Goal: Task Accomplishment & Management: Manage account settings

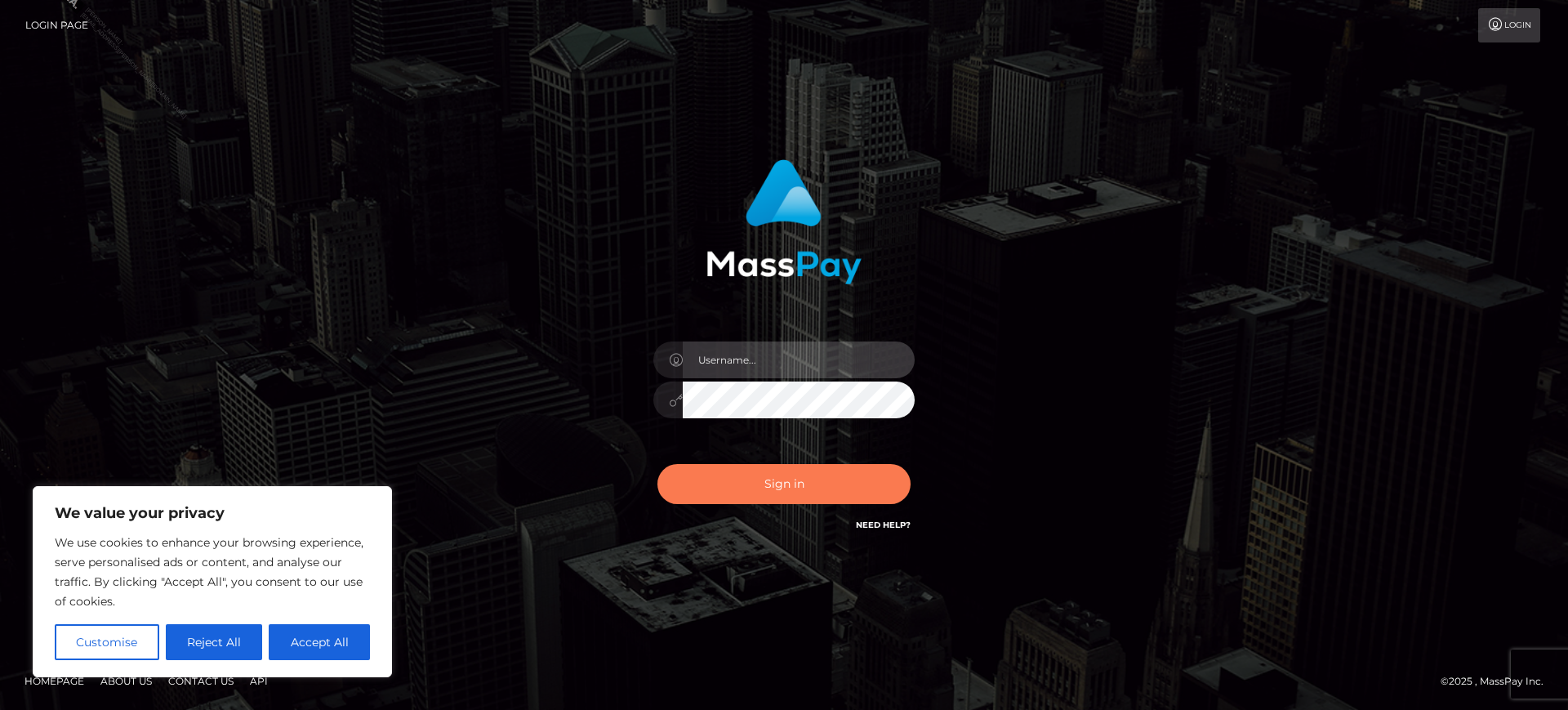
type input "Jasmine.ACE"
click at [799, 490] on button "Sign in" at bounding box center [783, 484] width 253 height 40
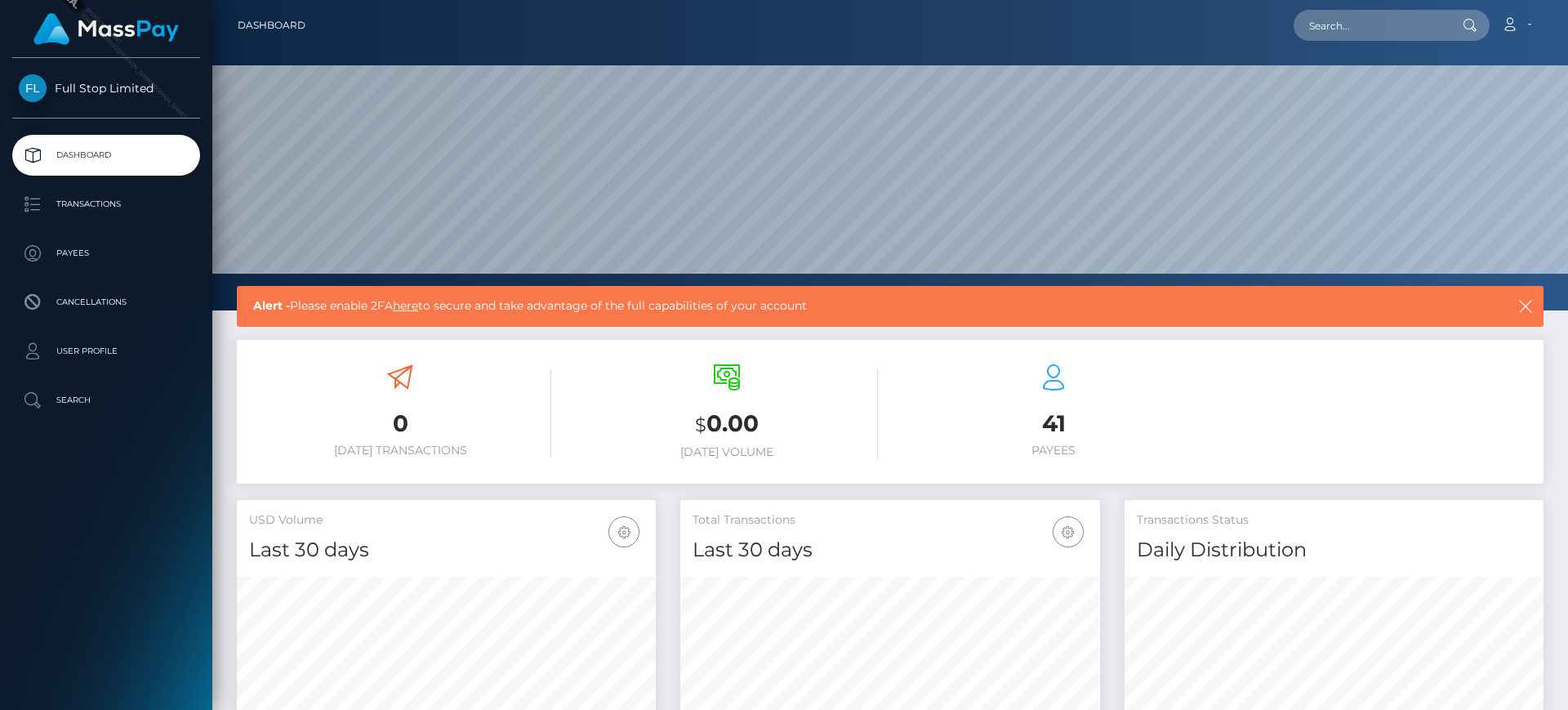
scroll to position [291, 420]
click at [1532, 299] on icon "button" at bounding box center [1525, 306] width 16 height 16
click at [1522, 305] on icon "button" at bounding box center [1525, 306] width 16 height 16
click at [1526, 295] on div "Alert - Please enable 2FA here to secure and take advantage of the full capabil…" at bounding box center [890, 305] width 1307 height 41
click at [835, 445] on h6 "Today Volume" at bounding box center [727, 452] width 302 height 14
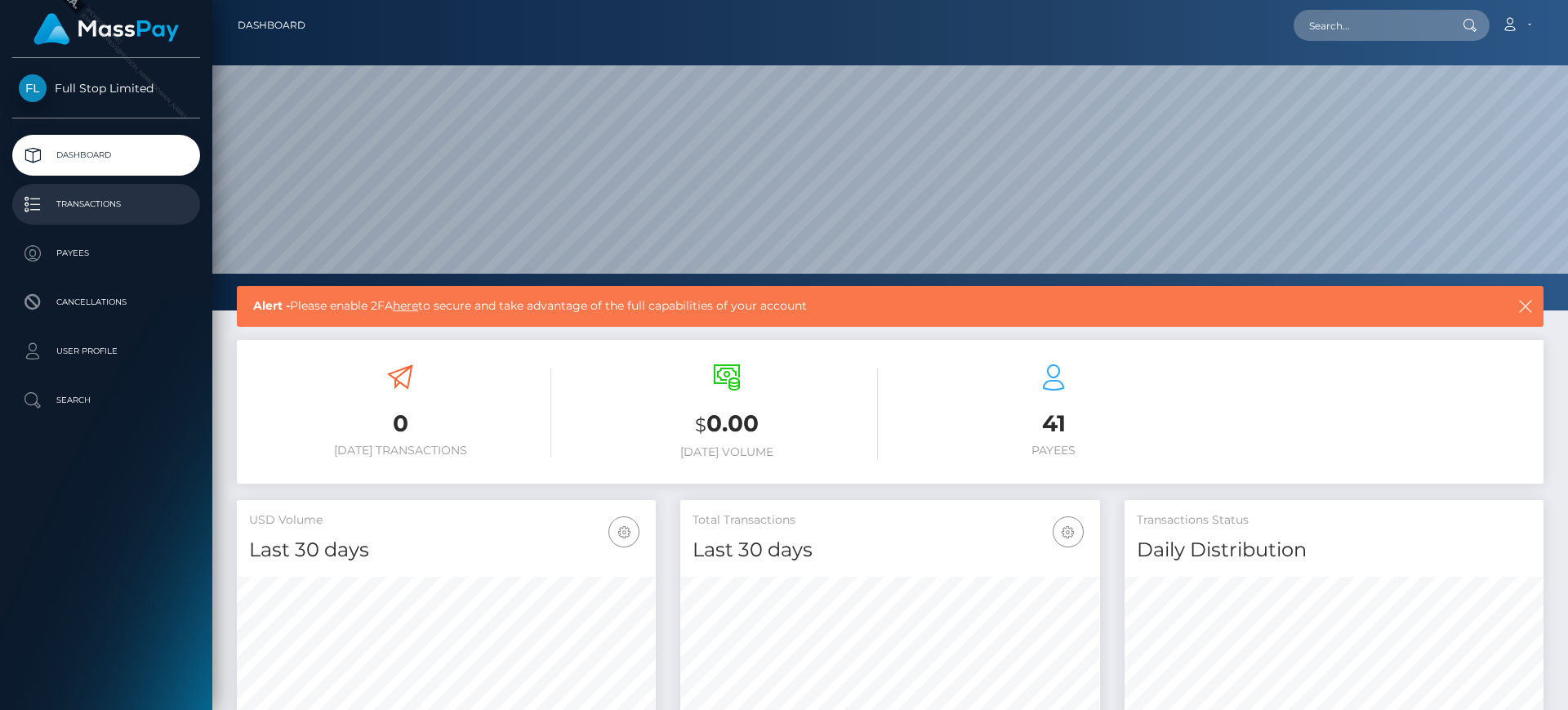
click at [86, 202] on p "Transactions" at bounding box center [106, 204] width 174 height 25
click at [1522, 308] on icon "button" at bounding box center [1525, 306] width 16 height 16
click at [406, 307] on link "here" at bounding box center [405, 305] width 26 height 15
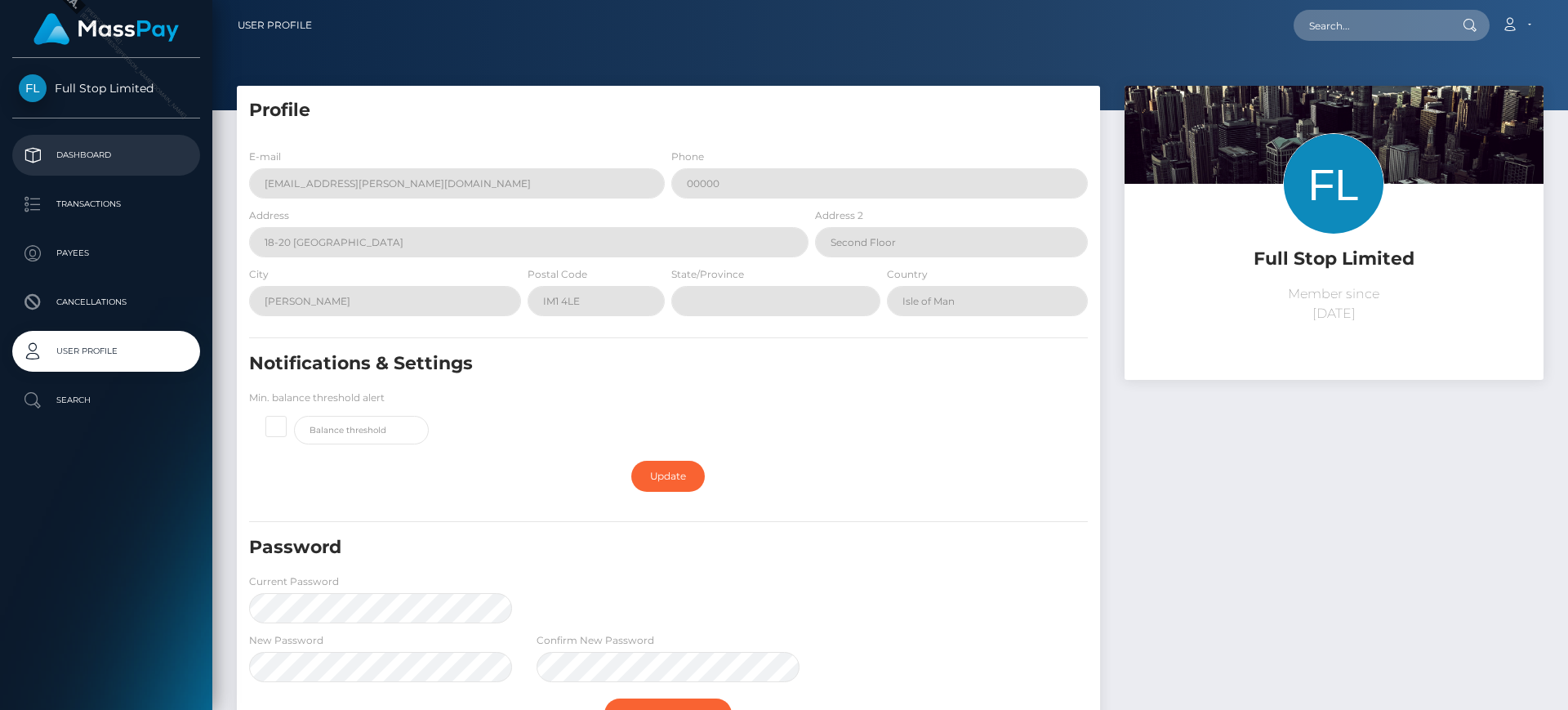
click at [90, 151] on p "Dashboard" at bounding box center [106, 155] width 174 height 25
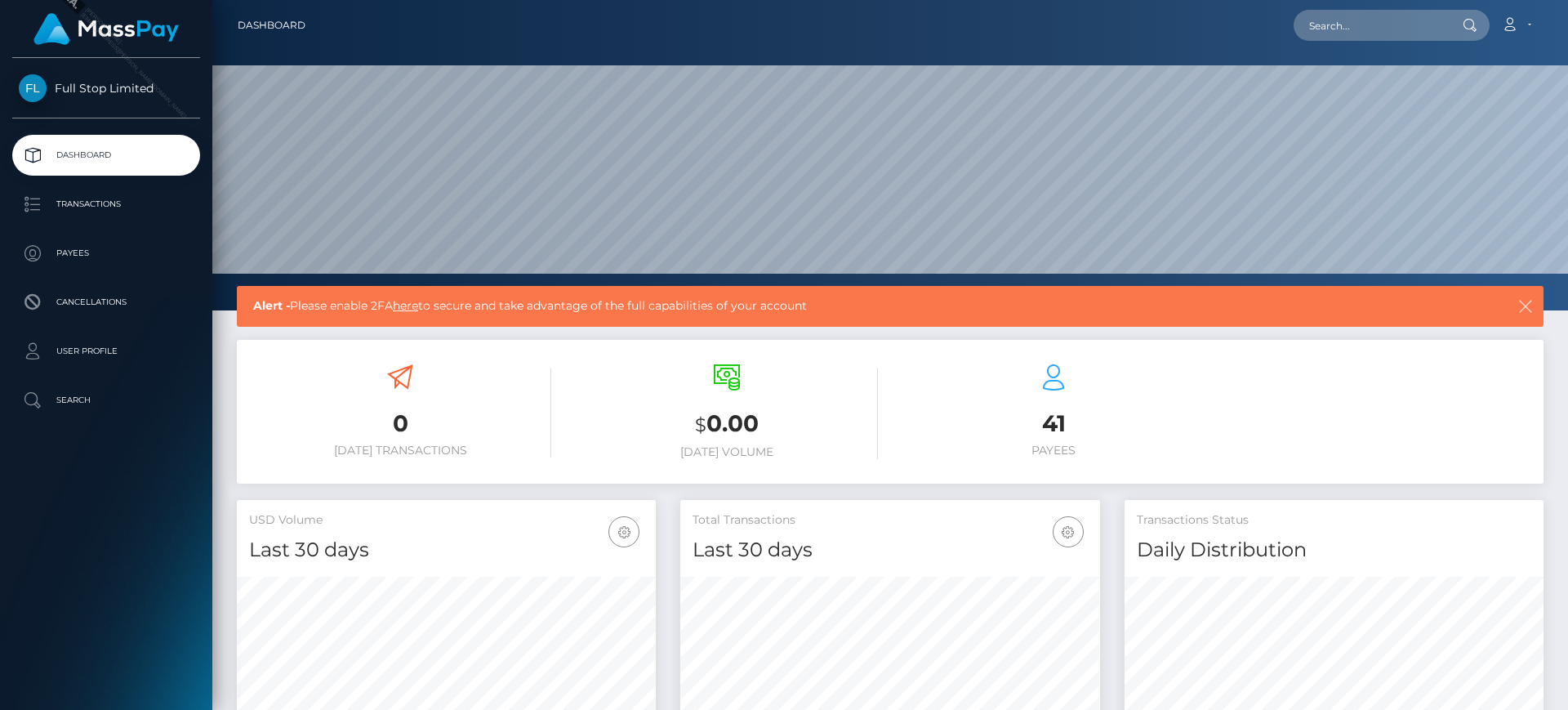
scroll to position [291, 420]
click at [1526, 305] on icon "button" at bounding box center [1525, 306] width 16 height 16
click at [1523, 25] on link "Account" at bounding box center [1516, 25] width 49 height 35
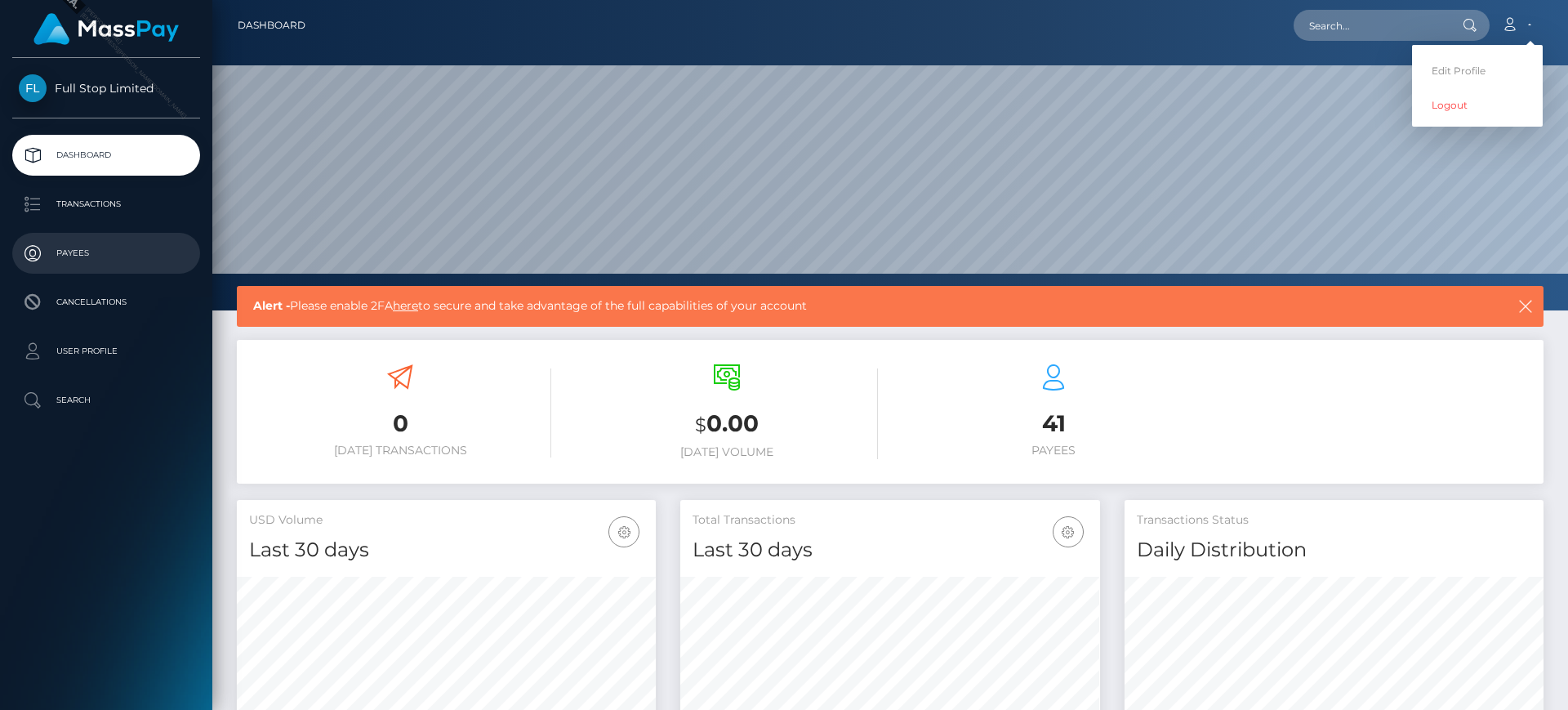
click at [67, 263] on p "Payees" at bounding box center [106, 253] width 174 height 25
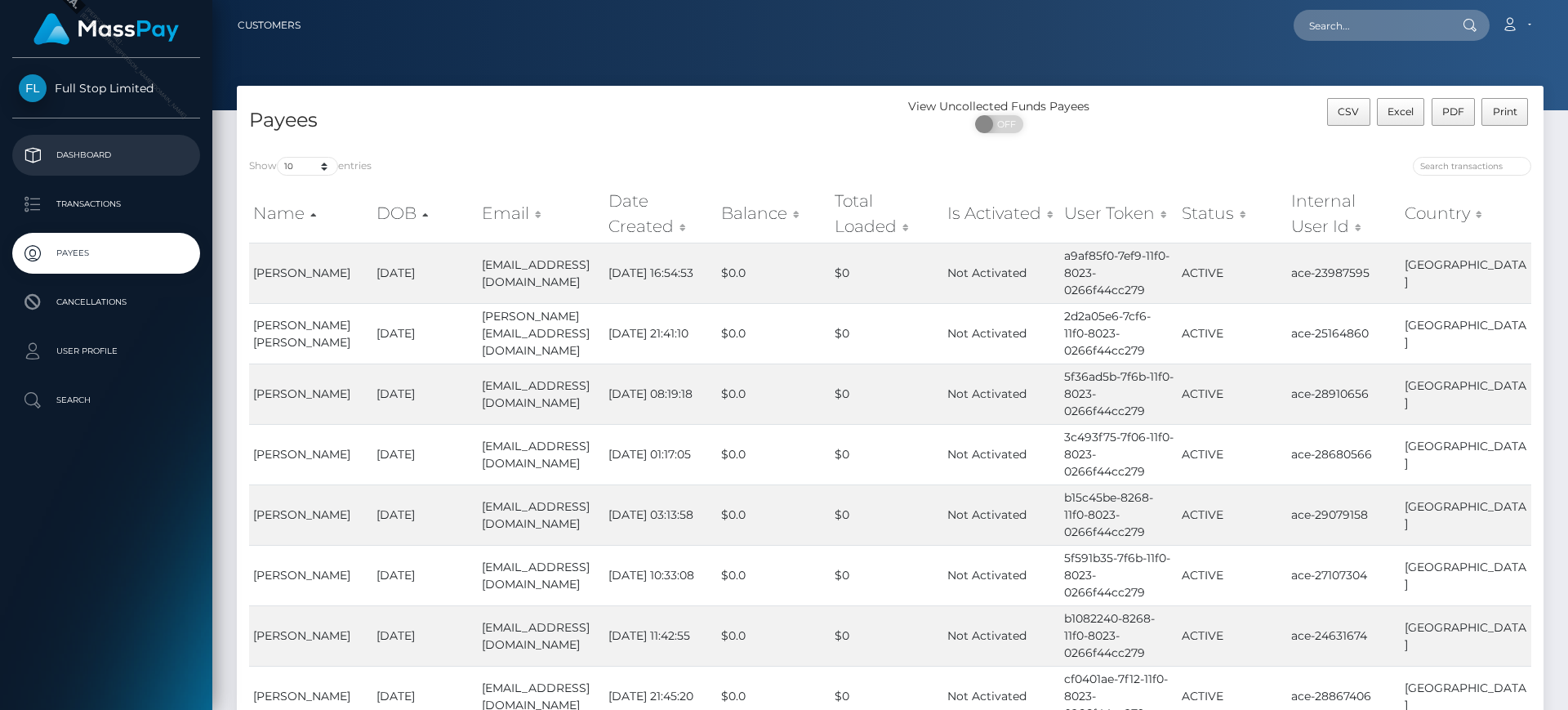
click at [79, 155] on p "Dashboard" at bounding box center [106, 155] width 174 height 25
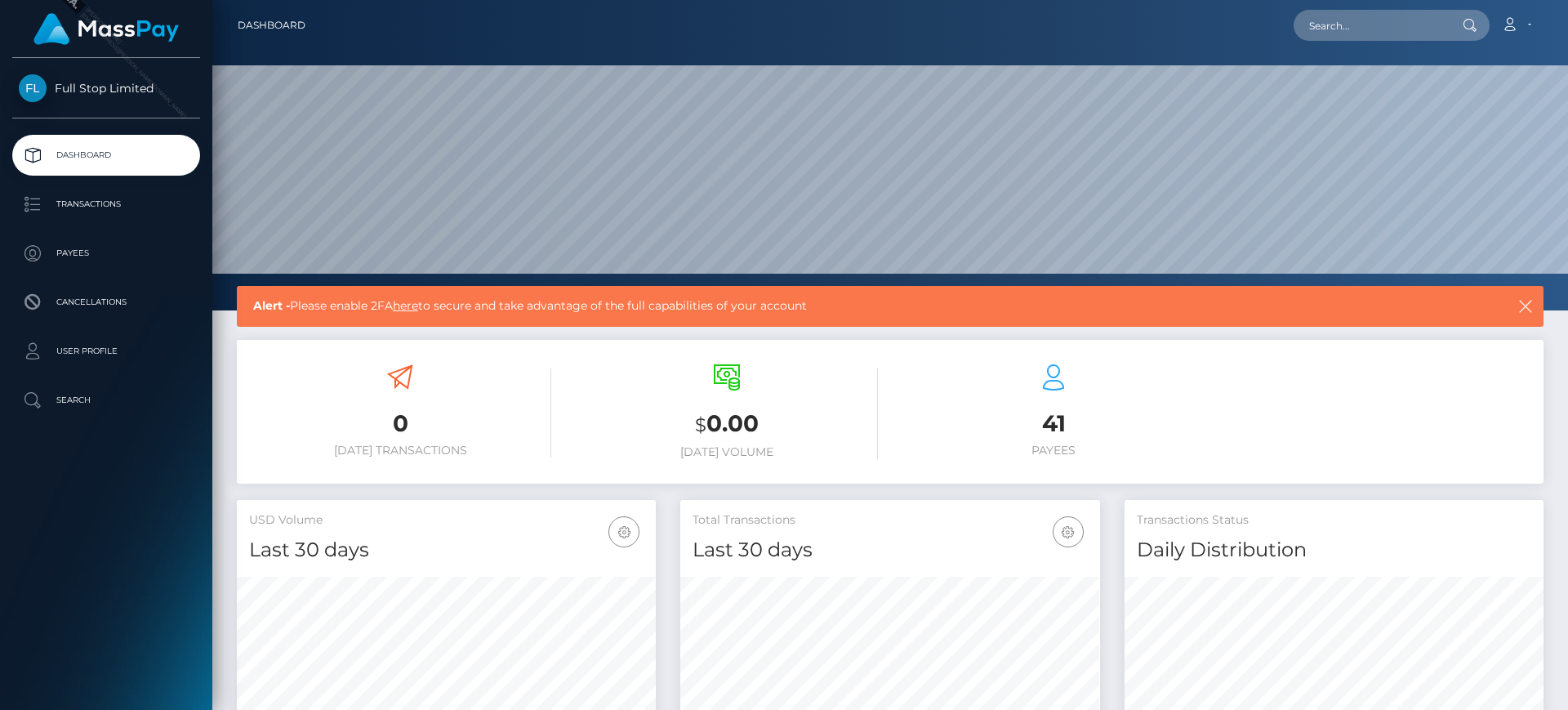
scroll to position [291, 420]
click at [1524, 301] on icon "button" at bounding box center [1525, 306] width 16 height 16
click at [1231, 433] on div "0 Today Transactions $ 0.00 Today Volume 41 Payees" at bounding box center [890, 414] width 1307 height 123
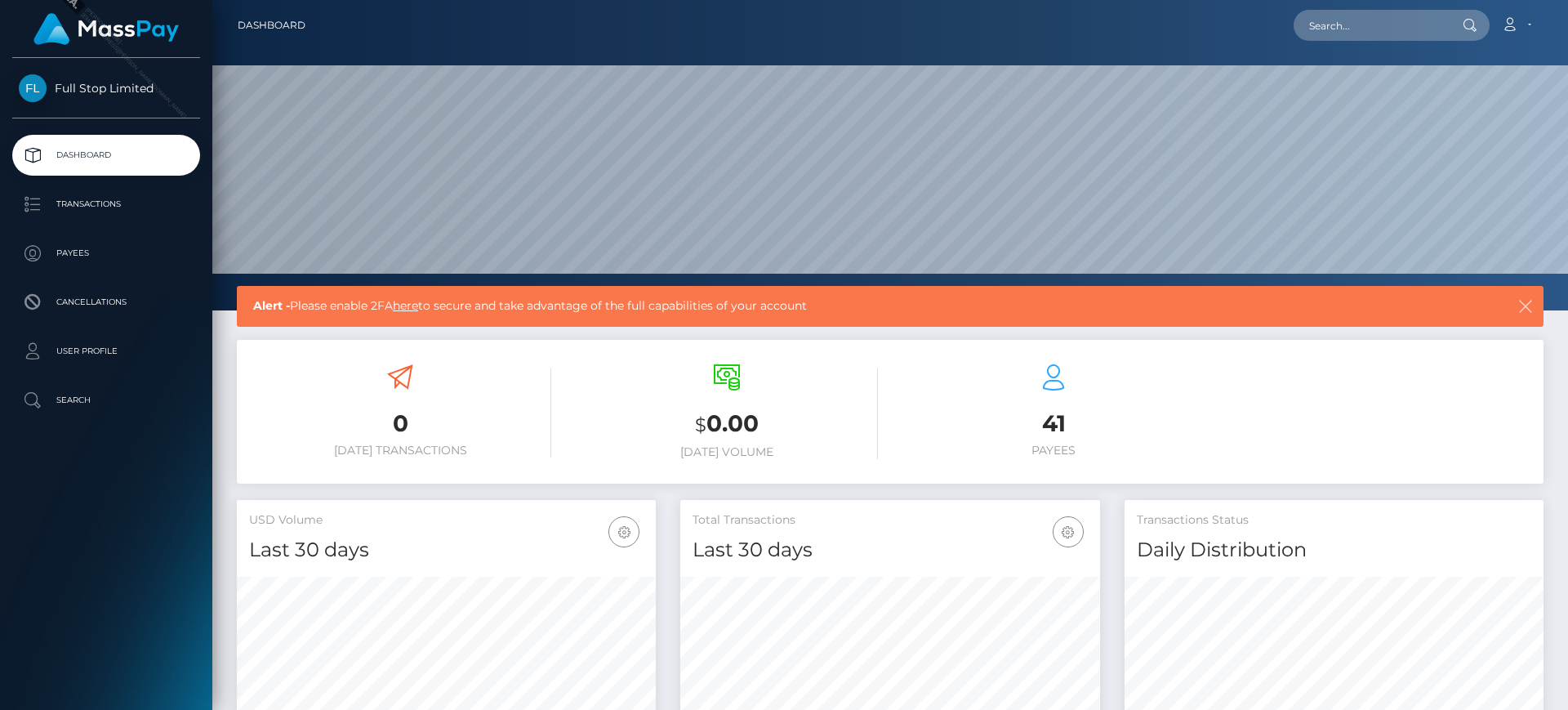
click at [1535, 307] on button "button" at bounding box center [1525, 305] width 21 height 21
click at [1528, 305] on icon "button" at bounding box center [1525, 306] width 16 height 16
click at [1526, 305] on icon "button" at bounding box center [1525, 306] width 16 height 16
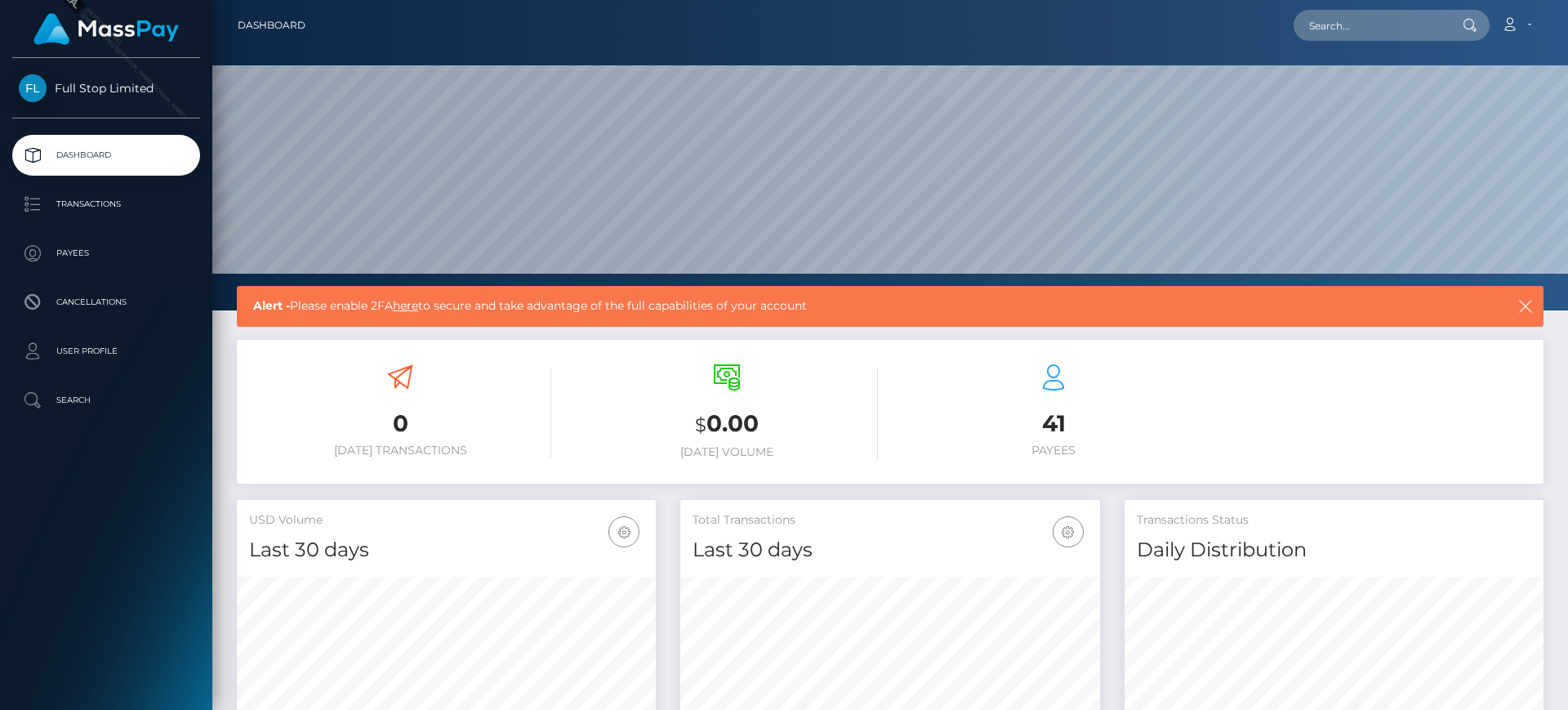
click at [415, 305] on link "here" at bounding box center [405, 305] width 26 height 15
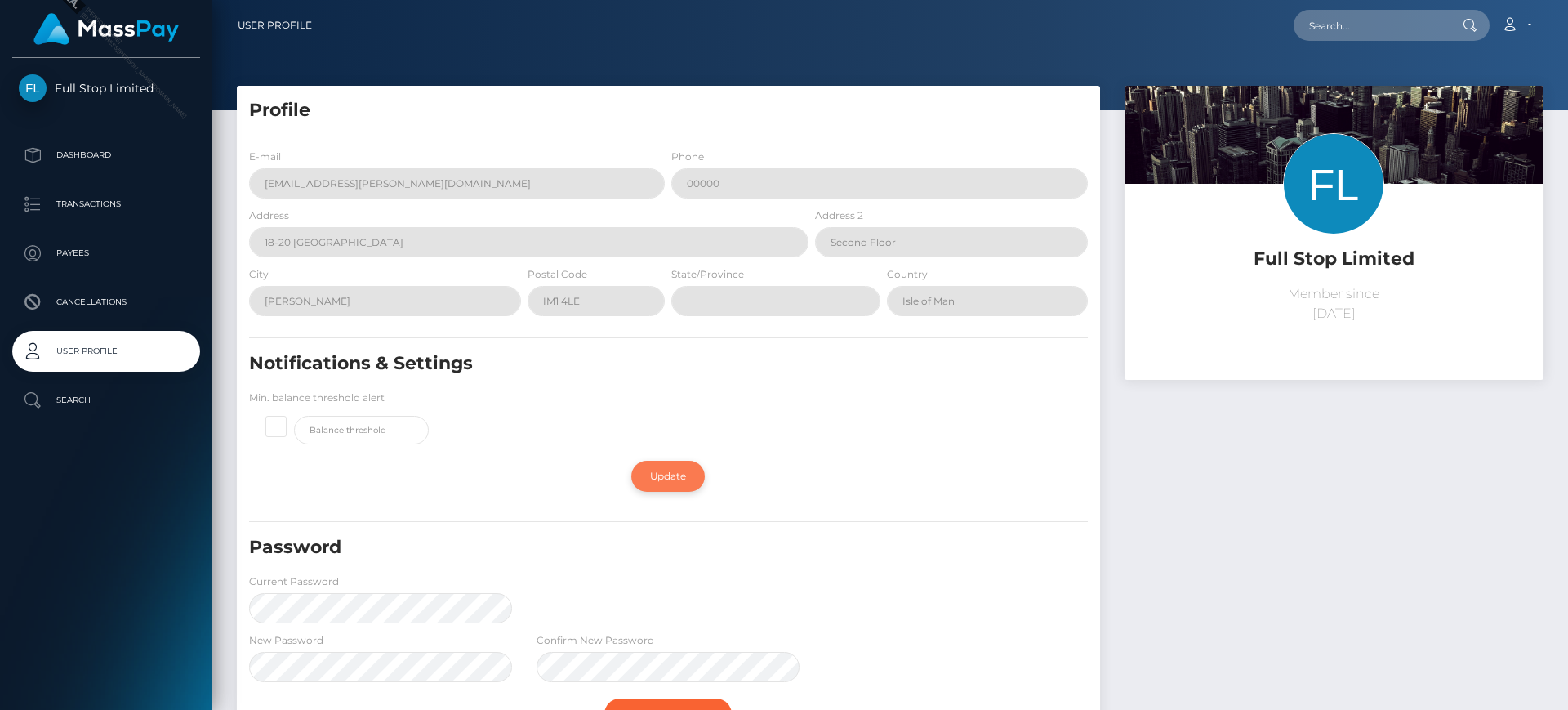
click at [681, 467] on link "Update" at bounding box center [668, 476] width 73 height 31
click at [294, 416] on span at bounding box center [294, 416] width 0 height 0
click at [280, 428] on input "checkbox" at bounding box center [282, 424] width 11 height 11
click at [294, 416] on span at bounding box center [294, 416] width 0 height 0
click at [278, 426] on input "checkbox" at bounding box center [282, 424] width 11 height 11
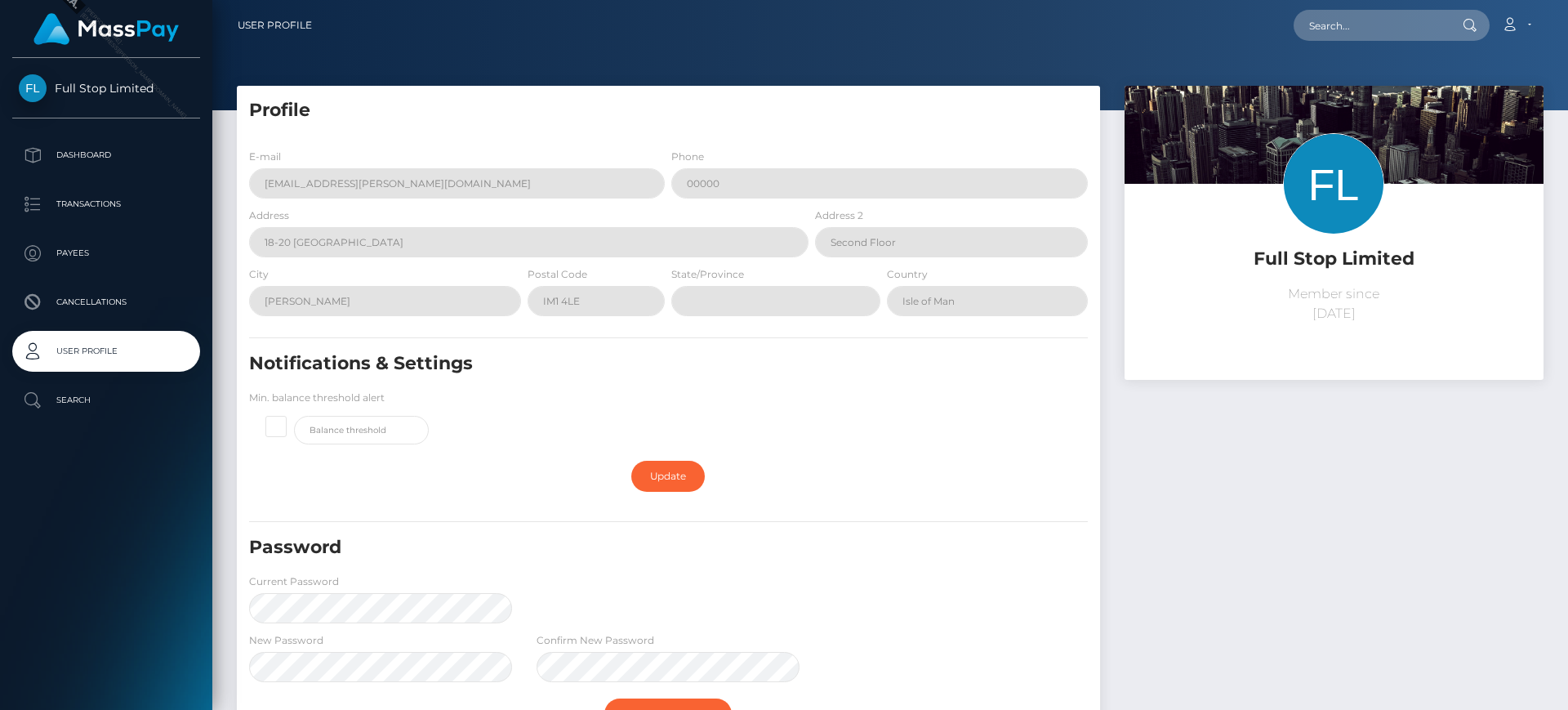
click at [294, 416] on span at bounding box center [294, 416] width 0 height 0
click at [278, 430] on input "checkbox" at bounding box center [282, 424] width 11 height 11
click at [294, 416] on span at bounding box center [294, 416] width 0 height 0
click at [278, 430] on input "checkbox" at bounding box center [282, 424] width 11 height 11
checkbox input "false"
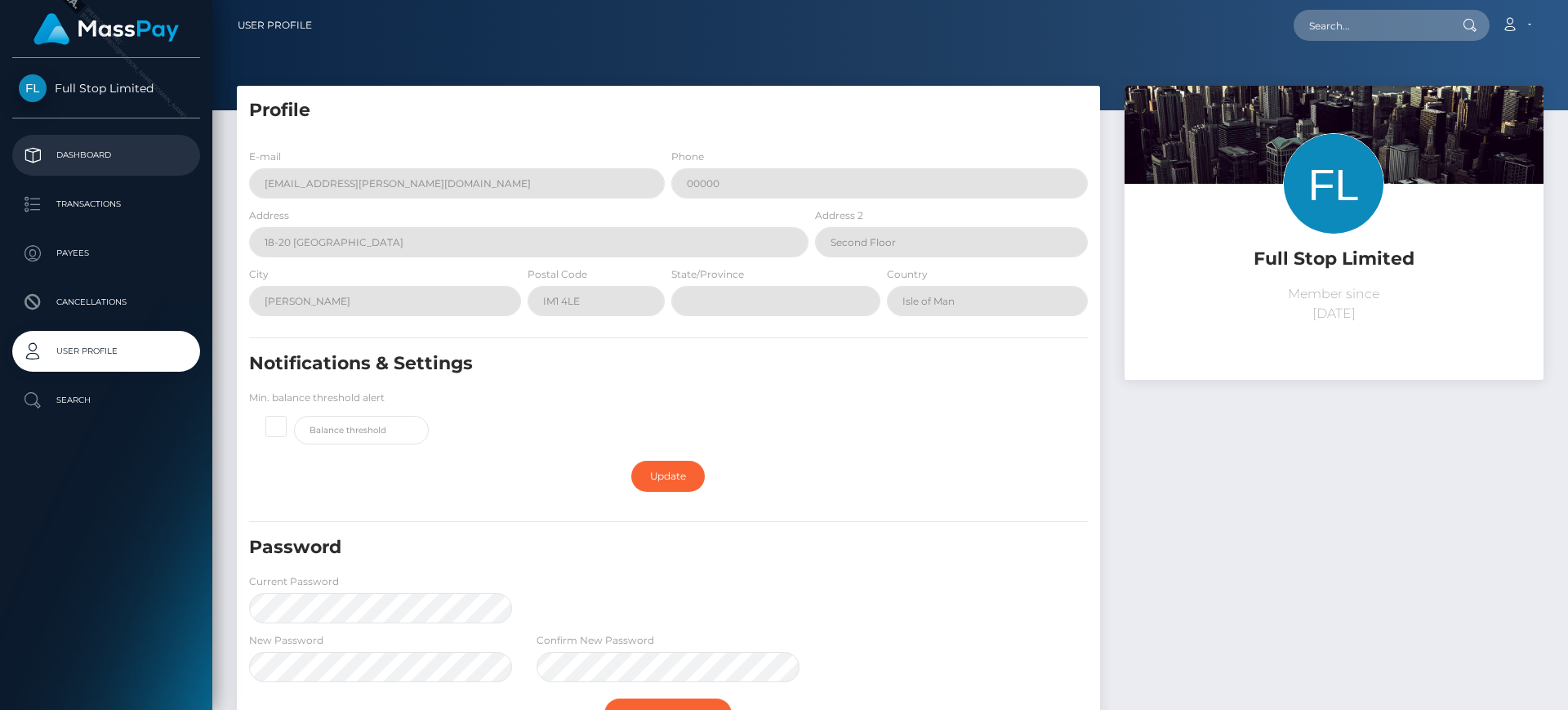
click at [114, 160] on p "Dashboard" at bounding box center [106, 155] width 174 height 25
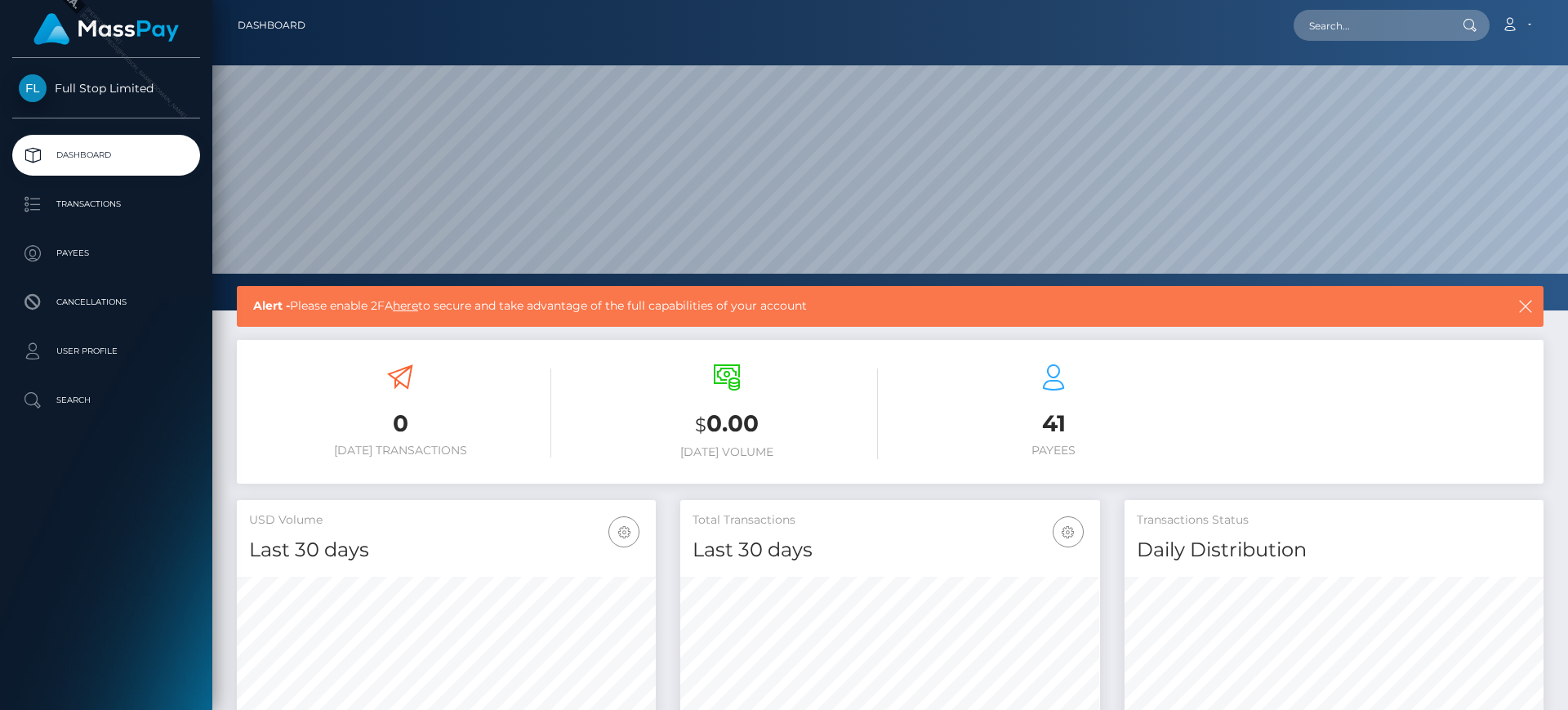
scroll to position [291, 420]
click at [1524, 305] on icon "button" at bounding box center [1525, 306] width 16 height 16
click at [418, 304] on link "here" at bounding box center [405, 305] width 26 height 15
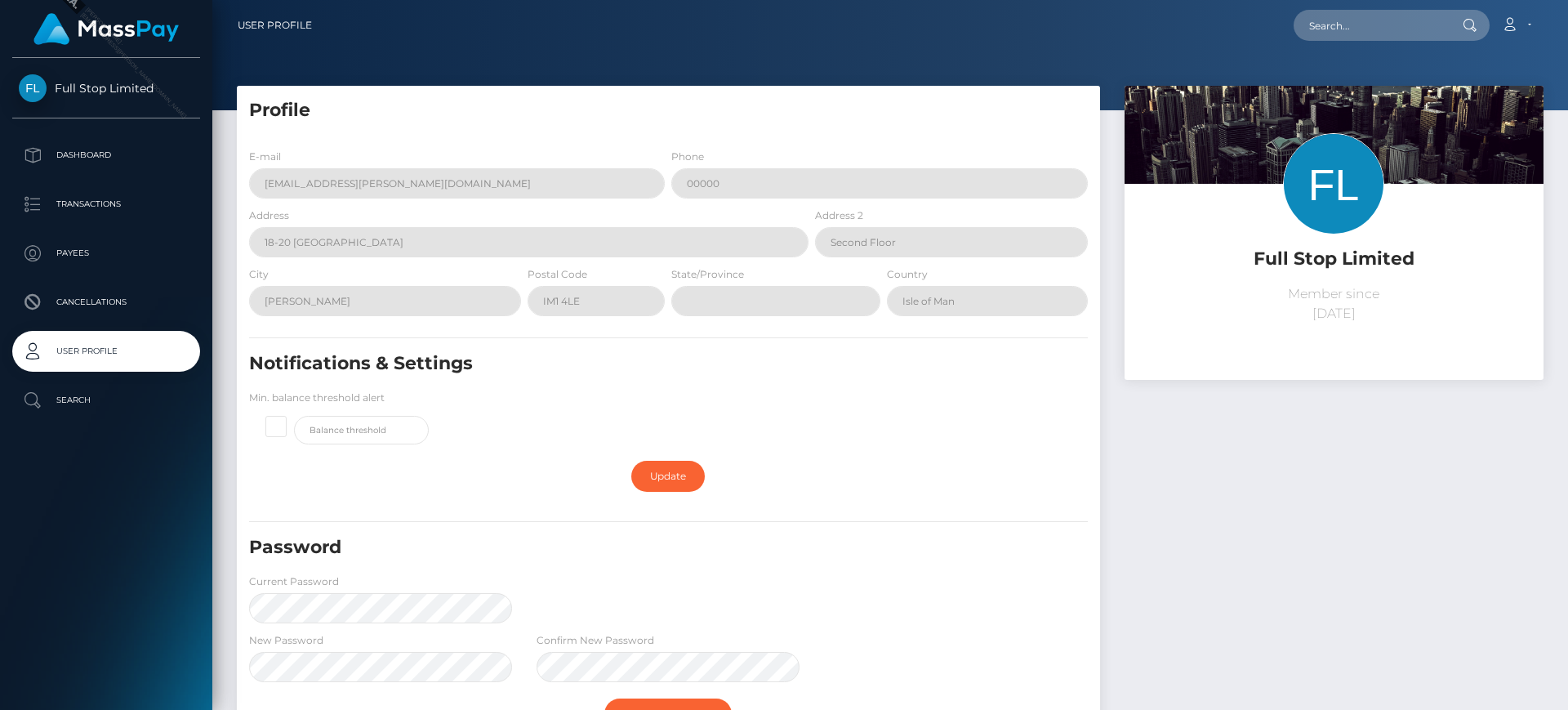
click at [1287, 458] on div "Full Stop Limited Member since August 20, 2025" at bounding box center [1335, 469] width 444 height 767
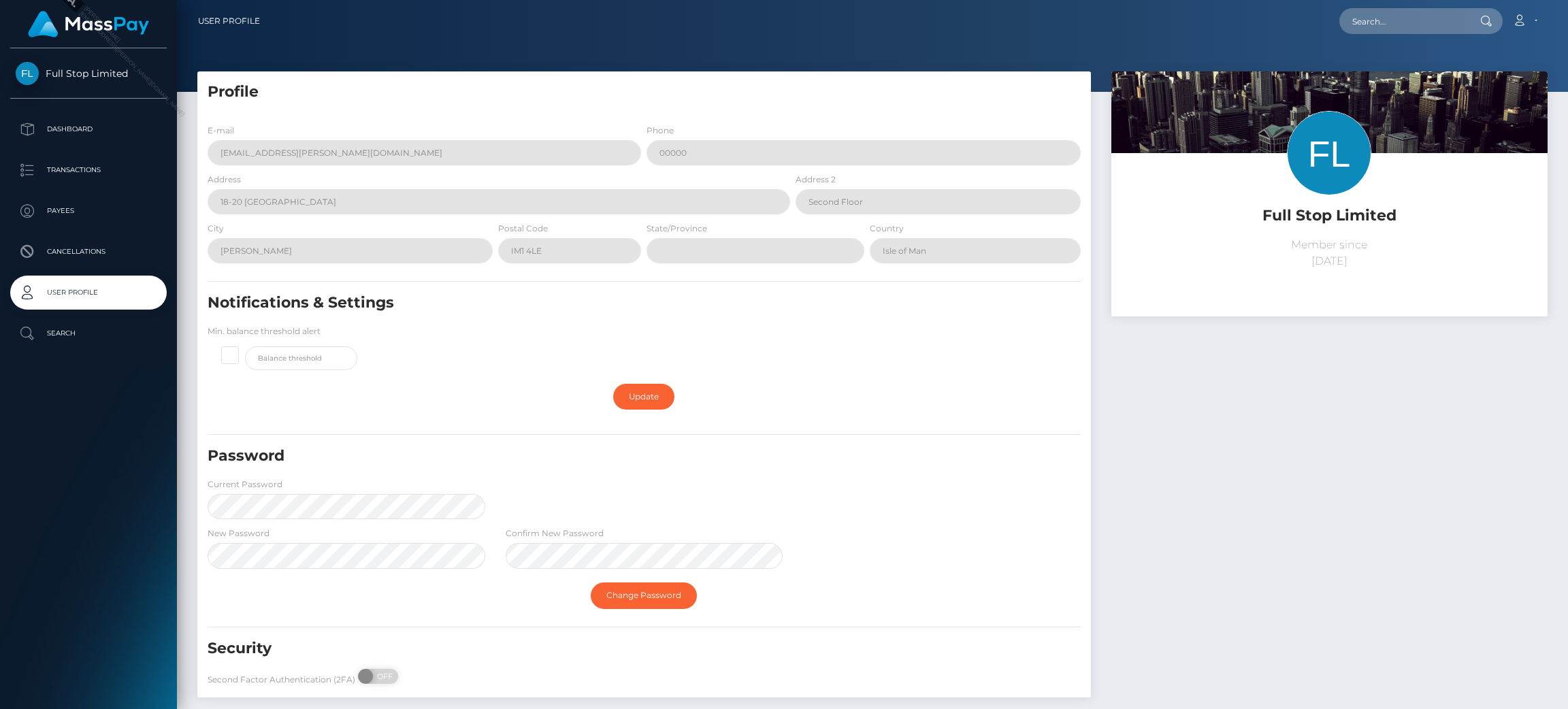
click at [350, 590] on label "Second Factor Authentication (2FA)" at bounding box center [281, 679] width 148 height 12
click at [358, 590] on span at bounding box center [367, 676] width 18 height 15
checkbox input "true"
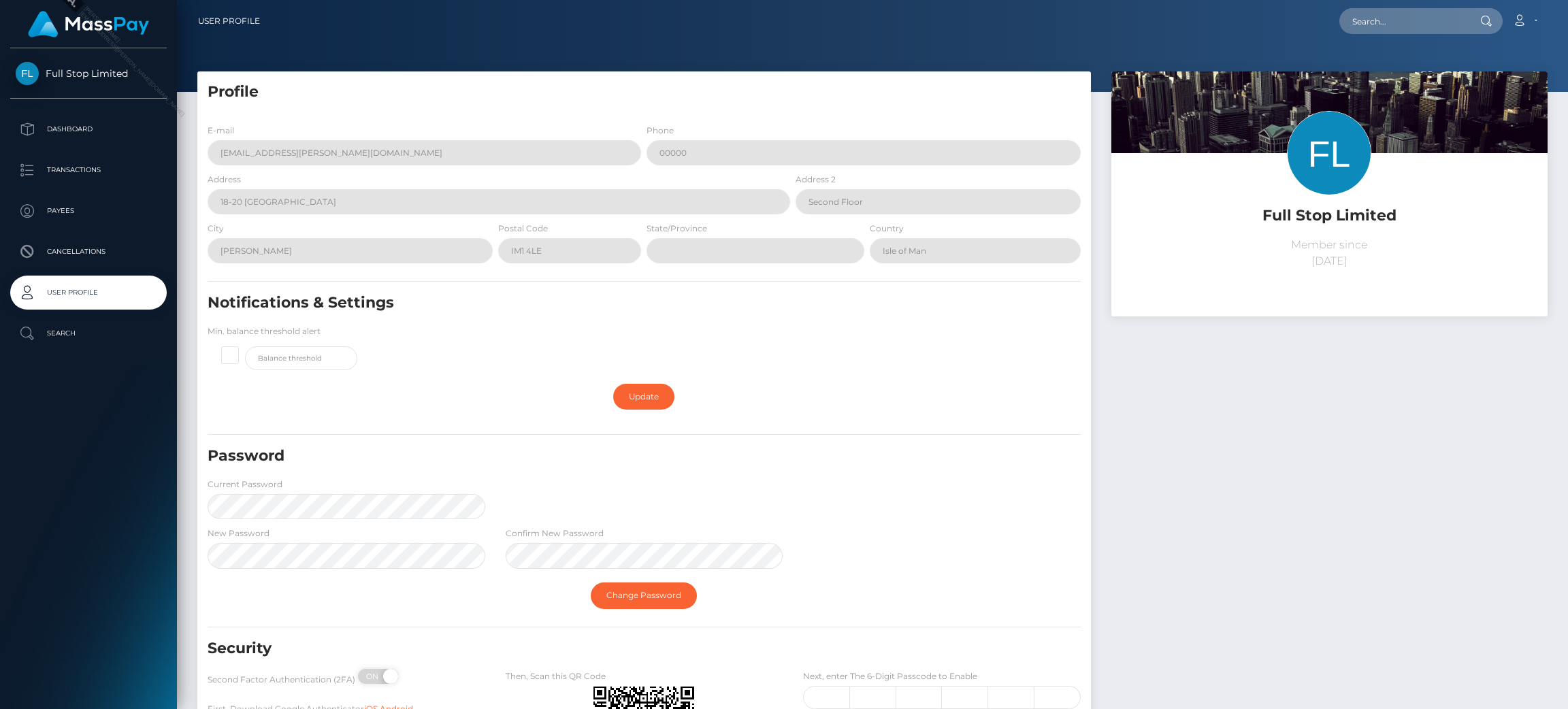
click at [876, 590] on div "Change Password" at bounding box center [644, 595] width 893 height 40
click at [1306, 388] on div "Full Stop Limited Member since August 20, 2025" at bounding box center [1329, 443] width 457 height 744
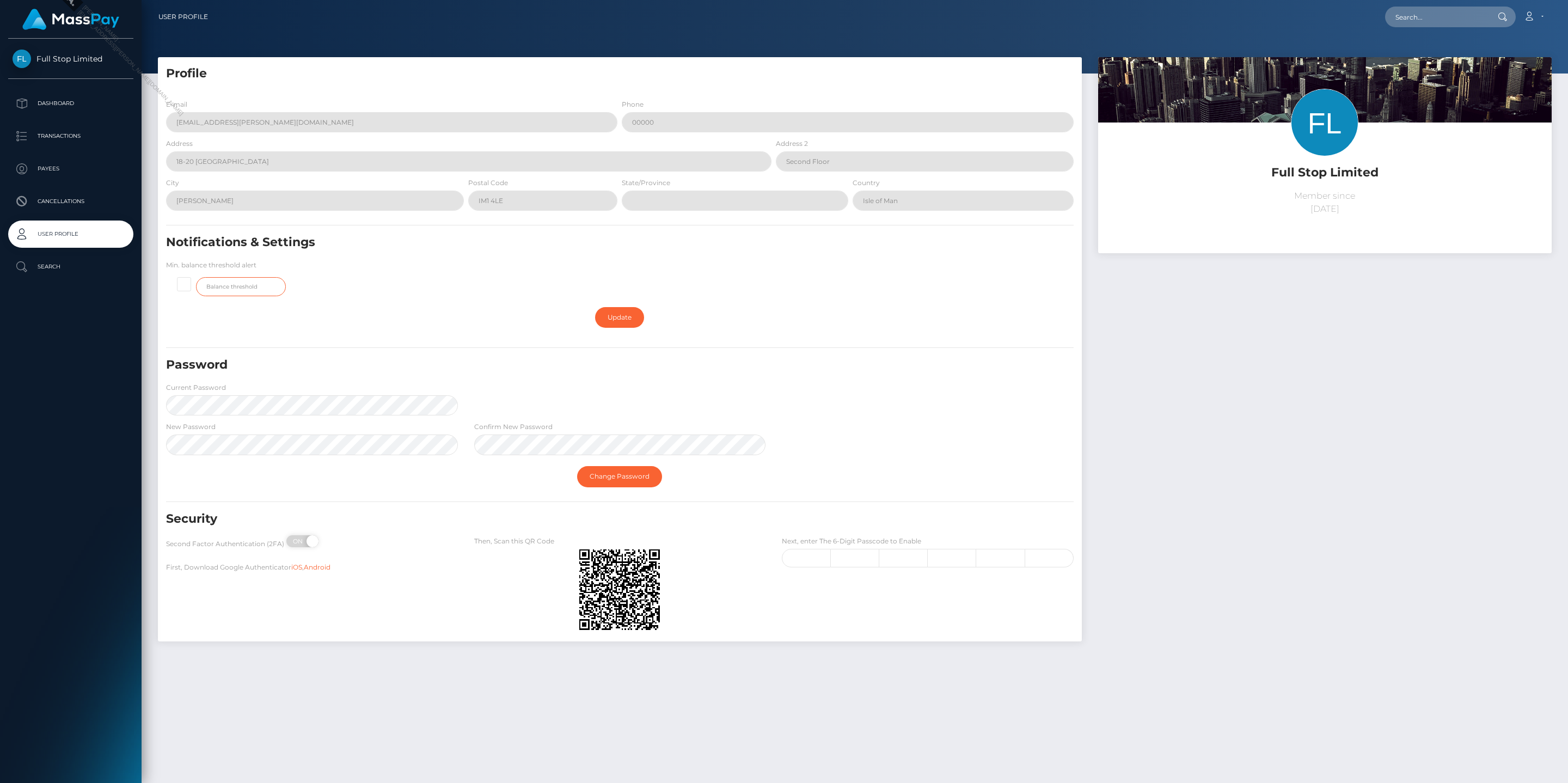
type input "Jasmine.ACE"
click at [887, 433] on div "New Password Confirm New Password" at bounding box center [620, 441] width 924 height 40
click at [135, 446] on div "Full Stop Limited Dashboard Transactions Payees Cancellations User Profile" at bounding box center [784, 391] width 1568 height 783
drag, startPoint x: 590, startPoint y: 478, endPoint x: 781, endPoint y: 567, distance: 210.7
click at [590, 472] on link "Change Password" at bounding box center [620, 476] width 85 height 20
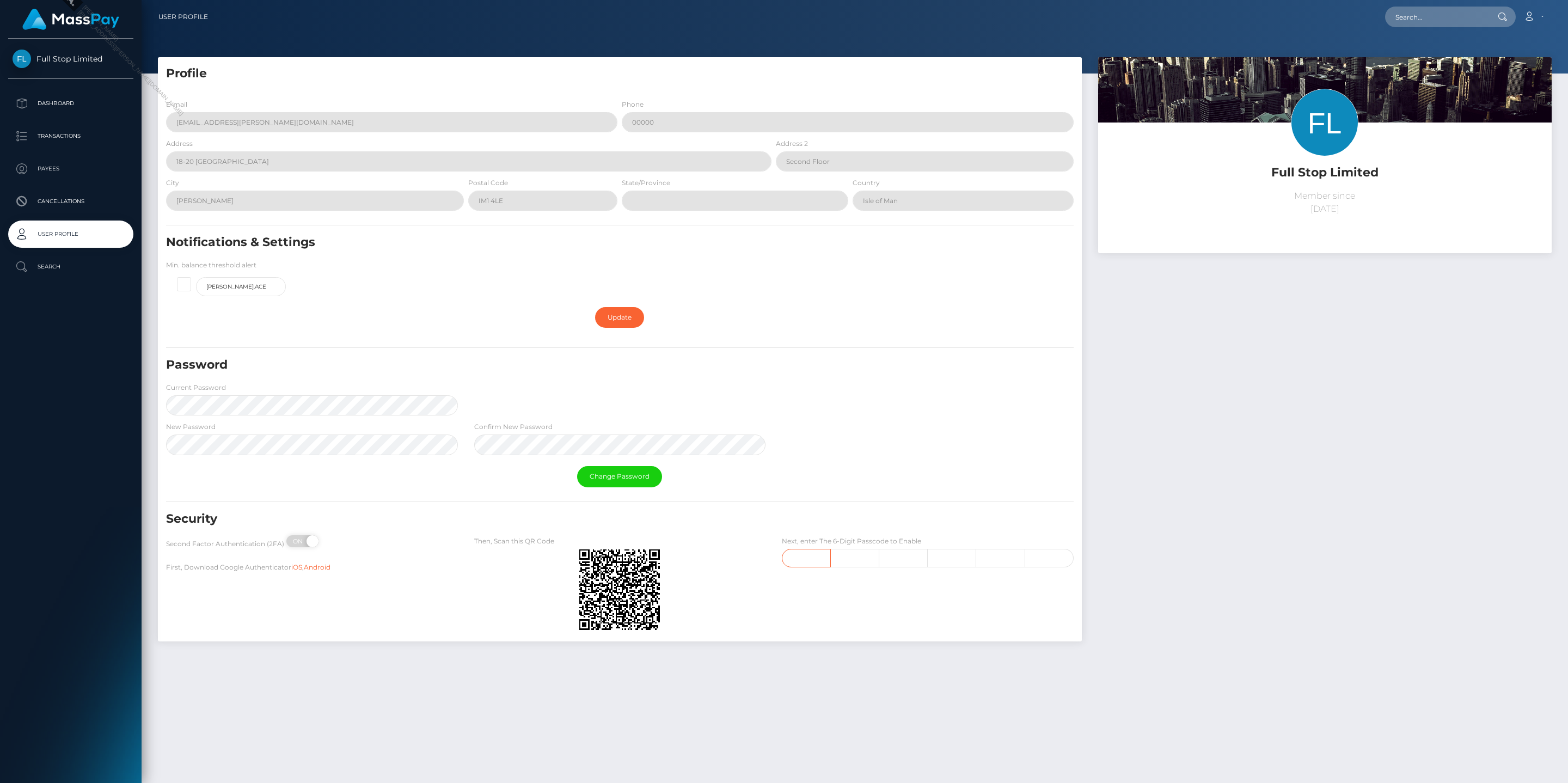
click at [795, 472] on input "text" at bounding box center [806, 558] width 49 height 19
type input "1"
type input "2"
type input "1"
type input "9"
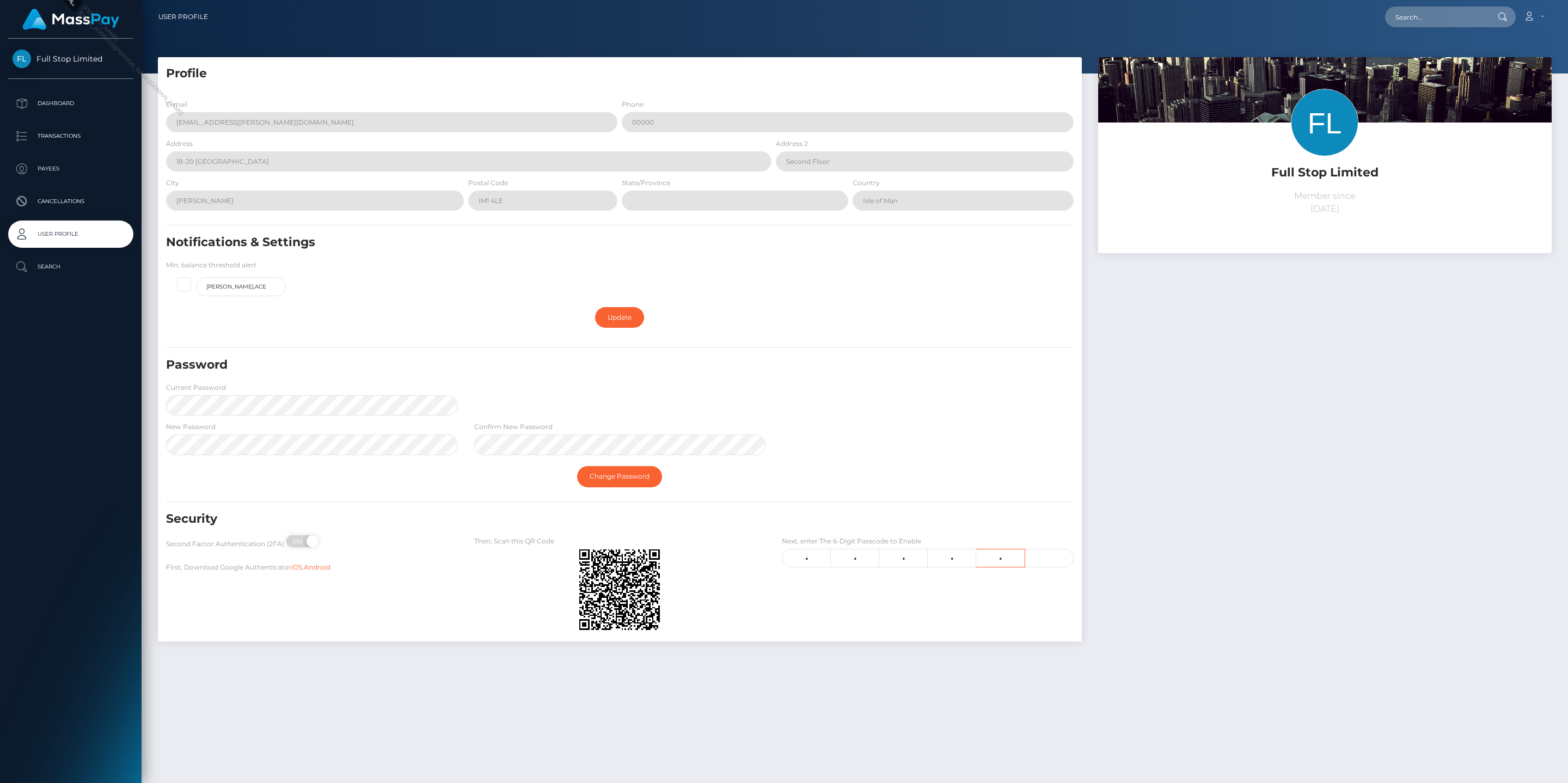
type input "1"
type input "6"
click at [872, 472] on div "Next, enter The 6-Digit Passcode to Enable 1 2 1 9 1 6 Incorrect code. Please t…" at bounding box center [927, 585] width 308 height 100
click at [624, 314] on link "Update" at bounding box center [620, 317] width 49 height 20
click at [806, 472] on input "1" at bounding box center [806, 558] width 49 height 19
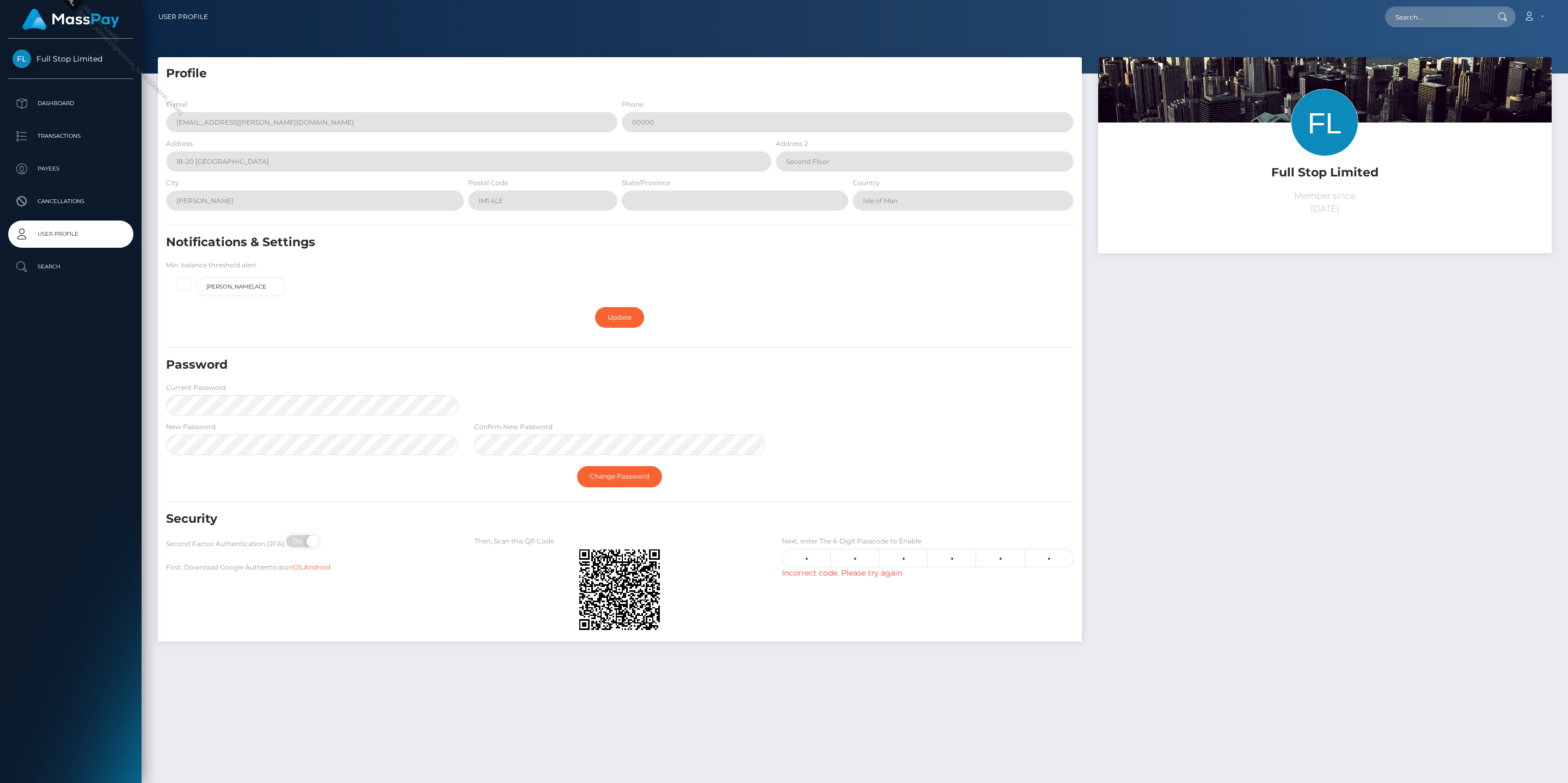
click at [196, 278] on span at bounding box center [196, 278] width 0 height 0
click at [185, 285] on input "Jasmine.ACE" at bounding box center [188, 283] width 7 height 7
checkbox input "true"
drag, startPoint x: 614, startPoint y: 316, endPoint x: 571, endPoint y: 369, distance: 68.2
click at [614, 316] on link "Update" at bounding box center [620, 317] width 49 height 20
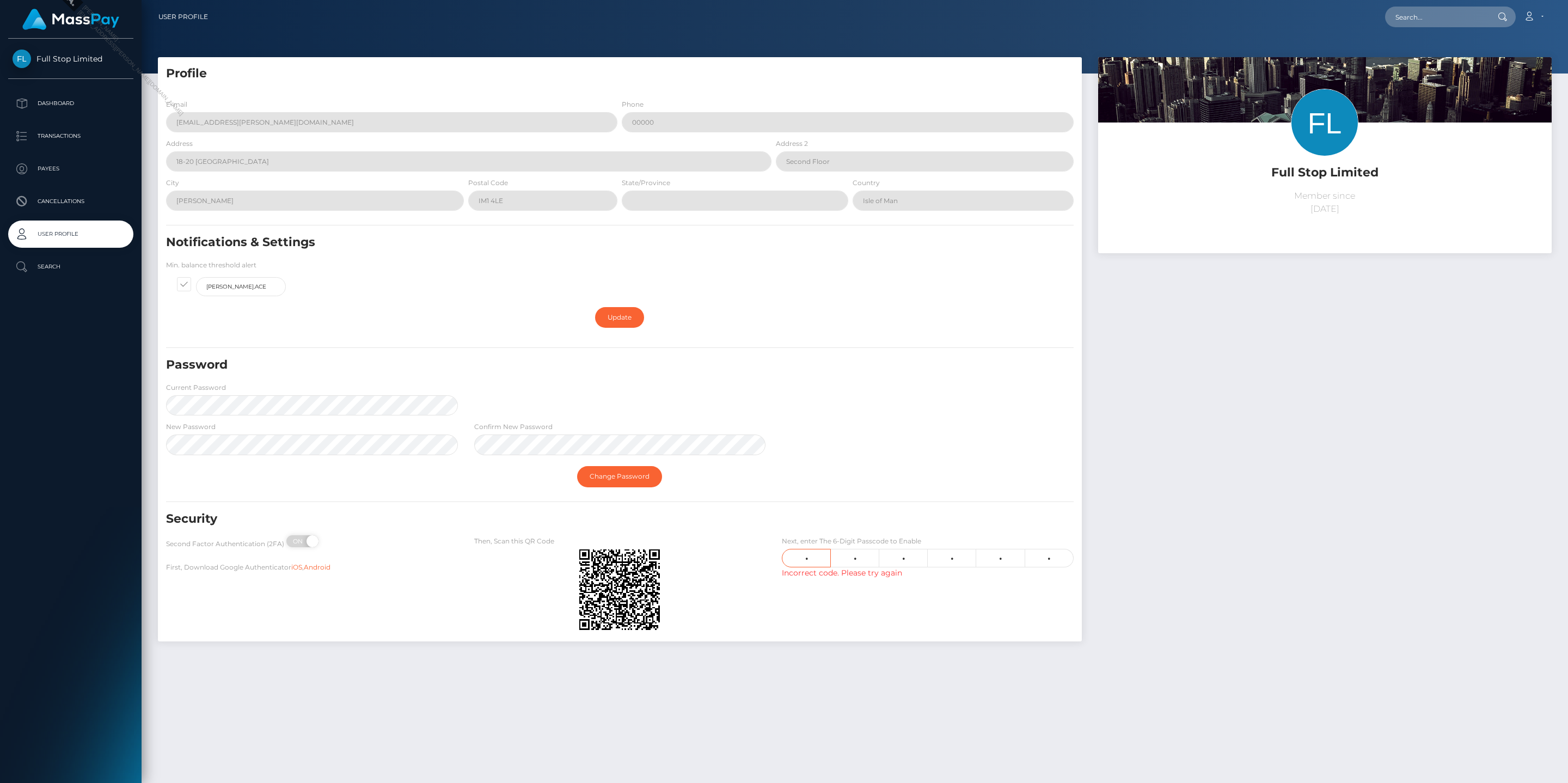
click at [794, 472] on input "1" at bounding box center [806, 558] width 49 height 19
type input "0"
type input "1"
type input "0"
type input "8"
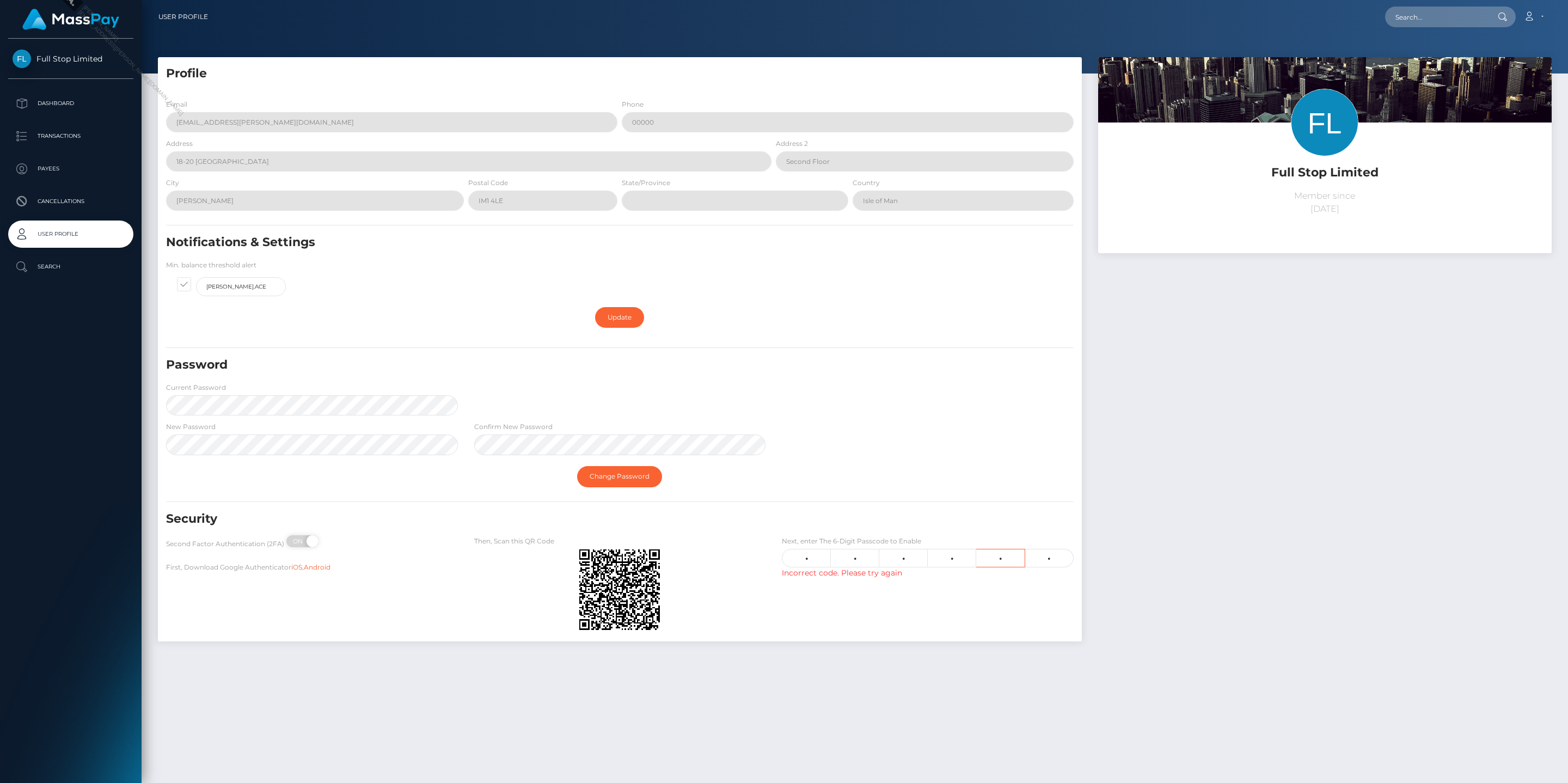
type input "2"
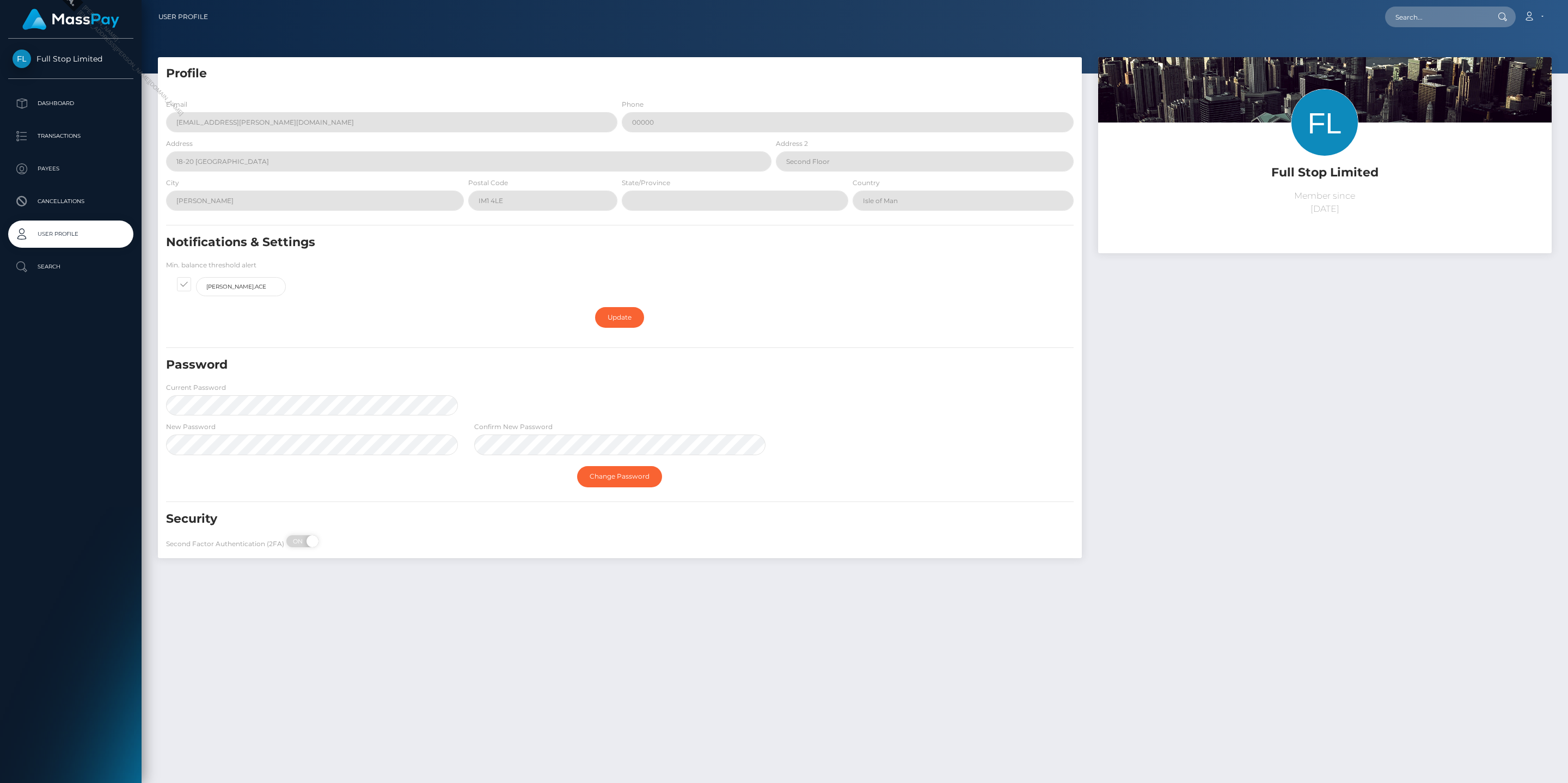
click at [685, 472] on div "Profile E-mail jasmine.capote@patrianna.com Phone 00000 Address 18-20 North Qua…" at bounding box center [620, 313] width 940 height 512
drag, startPoint x: 75, startPoint y: 107, endPoint x: 85, endPoint y: 110, distance: 10.4
click at [75, 107] on p "Dashboard" at bounding box center [71, 103] width 116 height 17
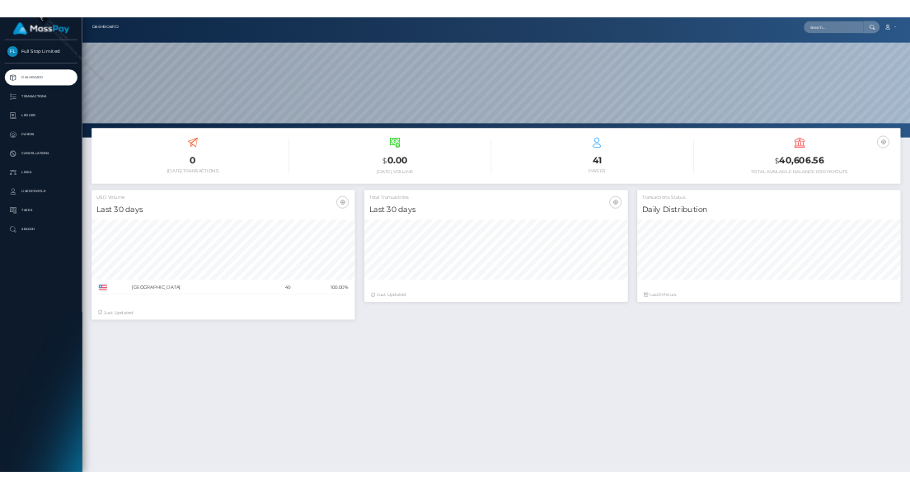
scroll to position [292, 686]
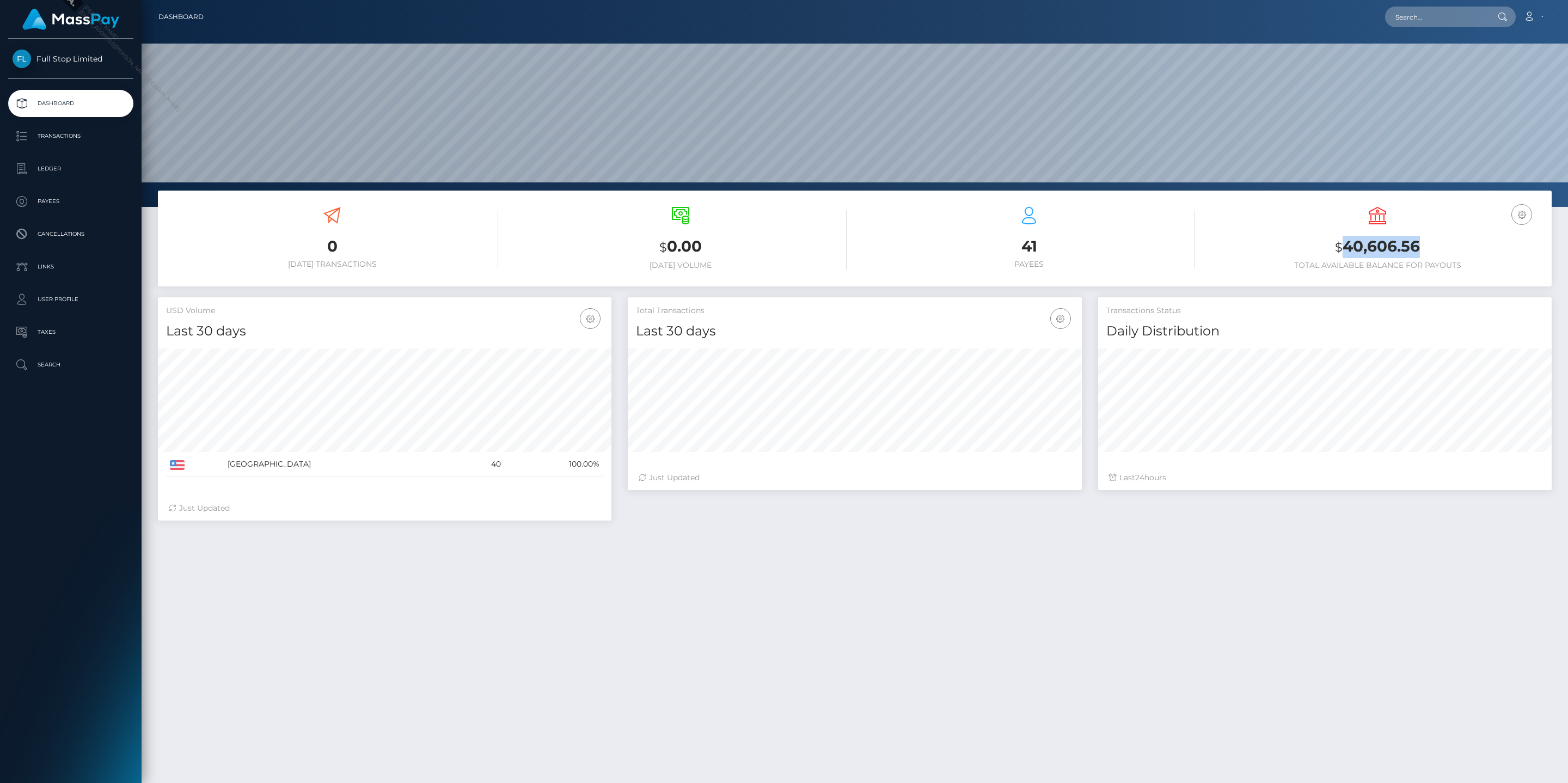
drag, startPoint x: 1428, startPoint y: 242, endPoint x: 1345, endPoint y: 246, distance: 83.1
click at [1345, 246] on h3 "$ 40,606.56" at bounding box center [1377, 247] width 332 height 22
copy h3 "40,606.56"
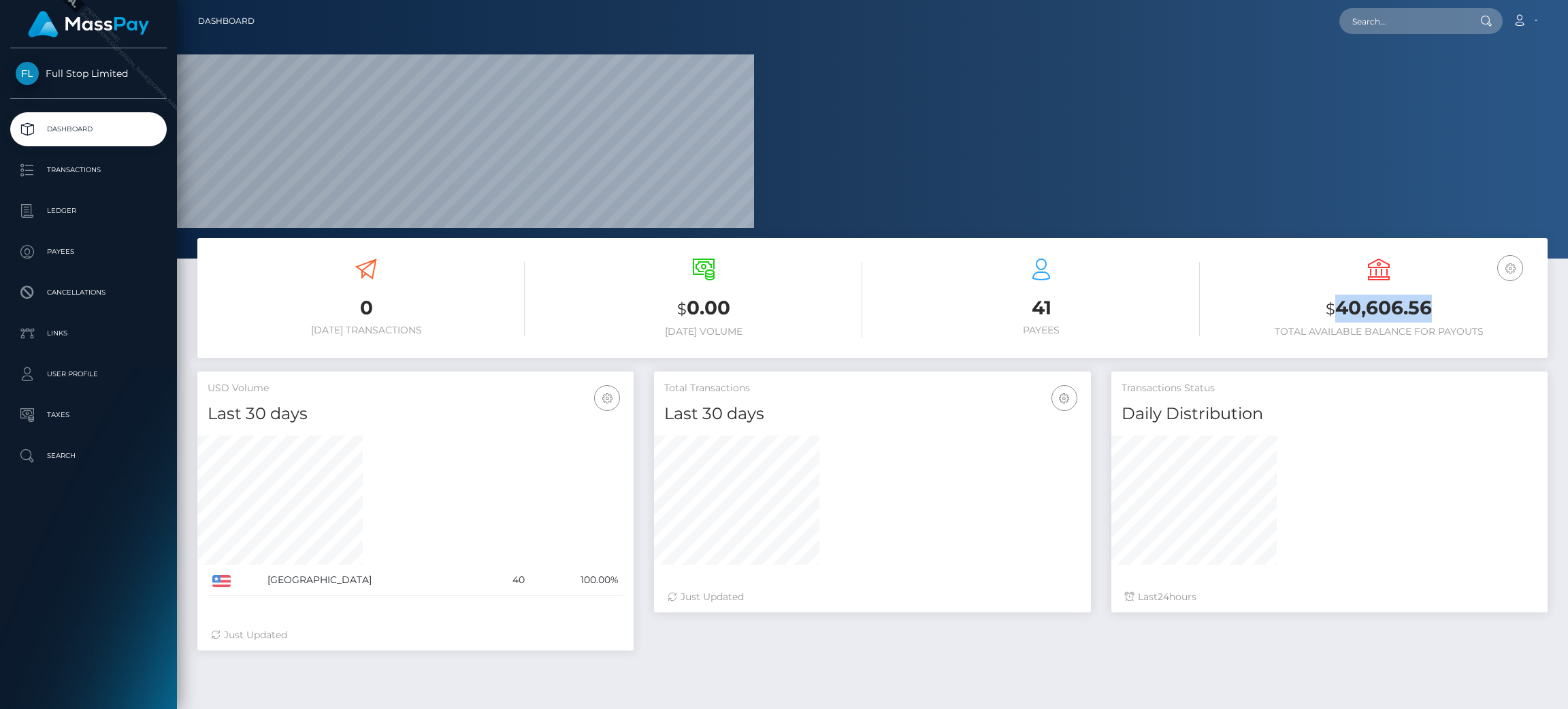
scroll to position [0, 0]
